Goal: Register for event/course

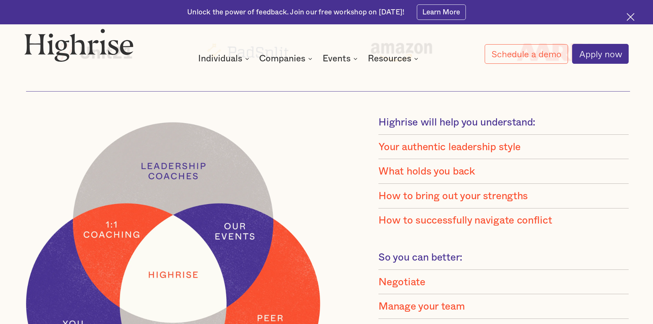
scroll to position [671, 0]
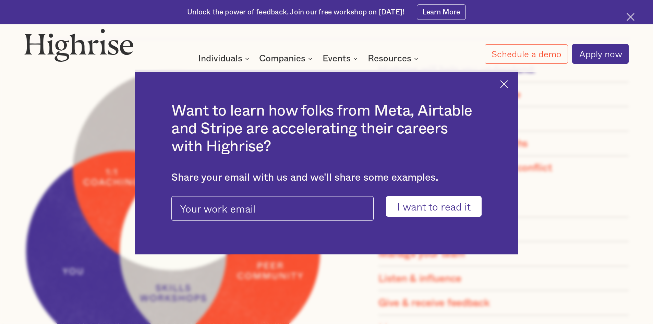
click at [506, 83] on img at bounding box center [504, 84] width 8 height 8
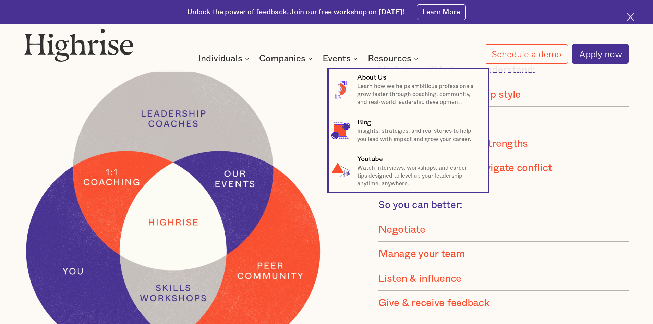
click at [353, 58] on nav "8 About Us Learn how we helps ambitious professionals grow faster through coach…" at bounding box center [326, 122] width 411 height 139
click at [355, 58] on nav "8 About Us Learn how we helps ambitious professionals grow faster through coach…" at bounding box center [326, 122] width 411 height 139
click at [306, 76] on nav "8 About Us Learn how we helps ambitious professionals grow faster through coach…" at bounding box center [326, 122] width 411 height 139
click at [296, 74] on nav "8 About Us Learn how we helps ambitious professionals grow faster through coach…" at bounding box center [326, 122] width 411 height 139
click at [247, 77] on nav "8 About Us Learn how we helps ambitious professionals grow faster through coach…" at bounding box center [326, 122] width 411 height 139
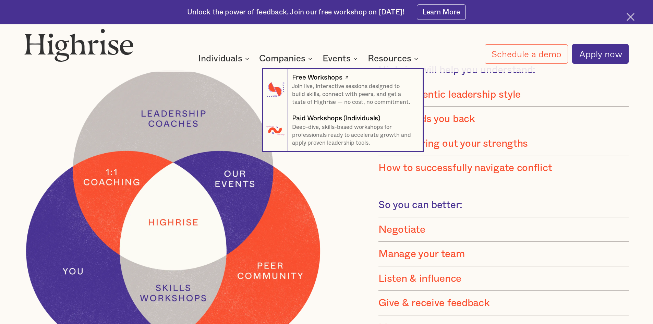
click at [334, 95] on p "Join live, interactive sessions designed to build skills, connect with peers, a…" at bounding box center [353, 95] width 122 height 24
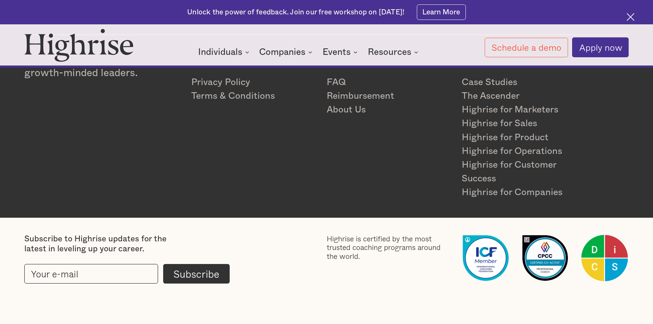
scroll to position [743, 0]
